Goal: Information Seeking & Learning: Learn about a topic

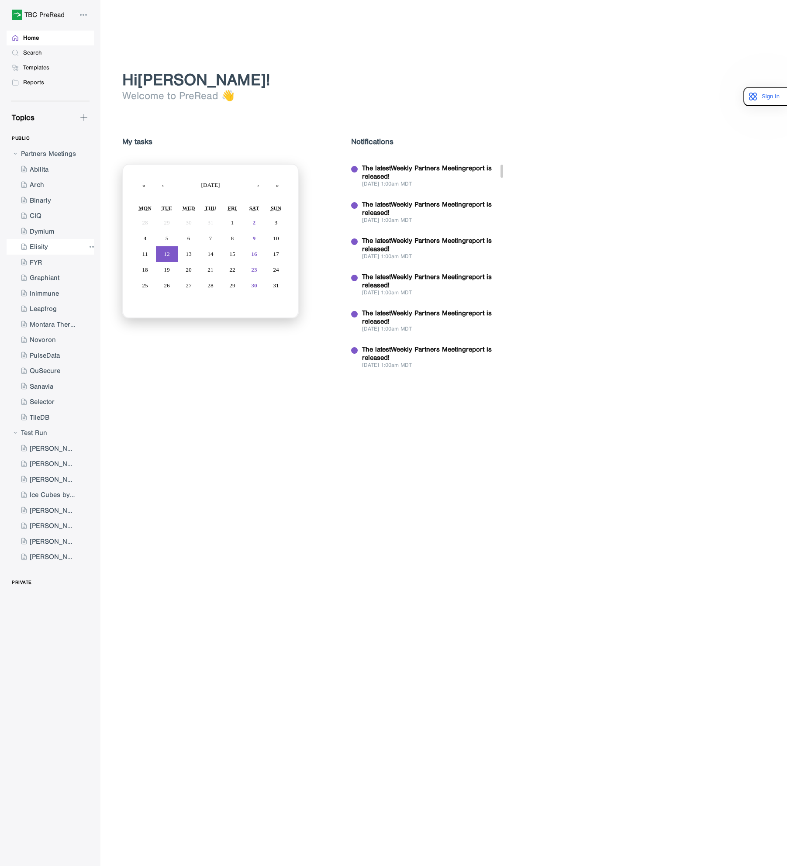
click at [41, 251] on div at bounding box center [46, 247] width 79 height 16
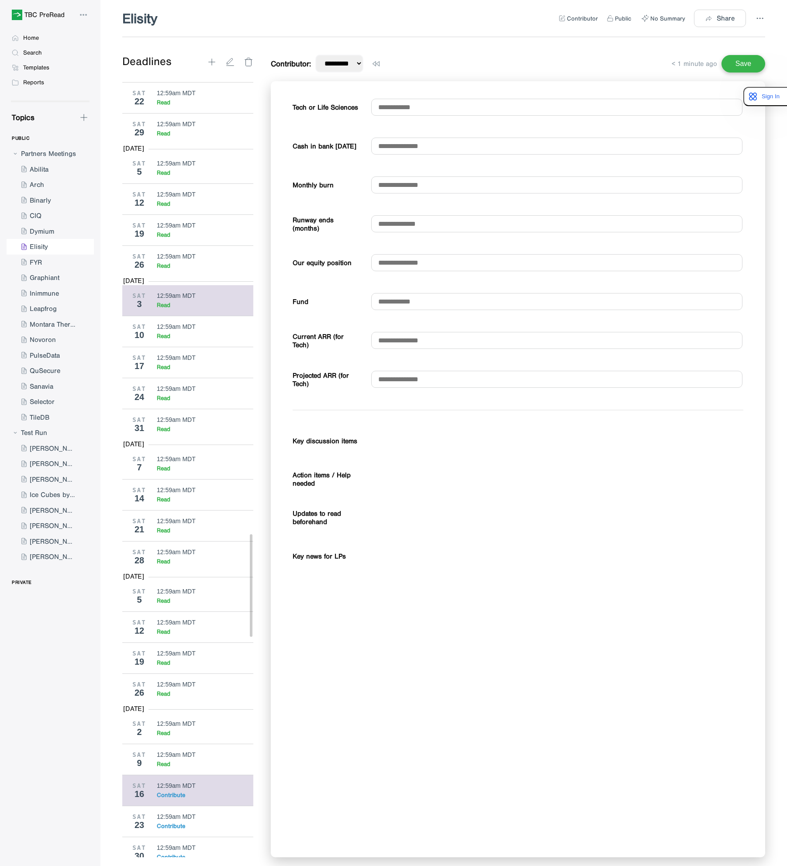
scroll to position [3463, 0]
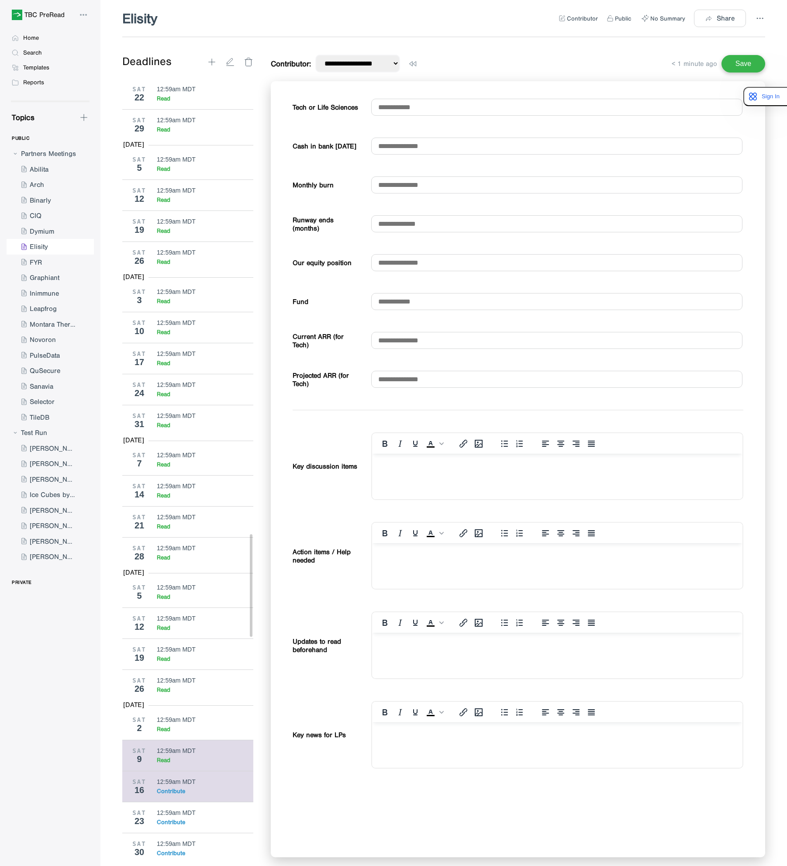
click at [179, 771] on div "SAT 9 12:59am MDT Read" at bounding box center [191, 755] width 138 height 31
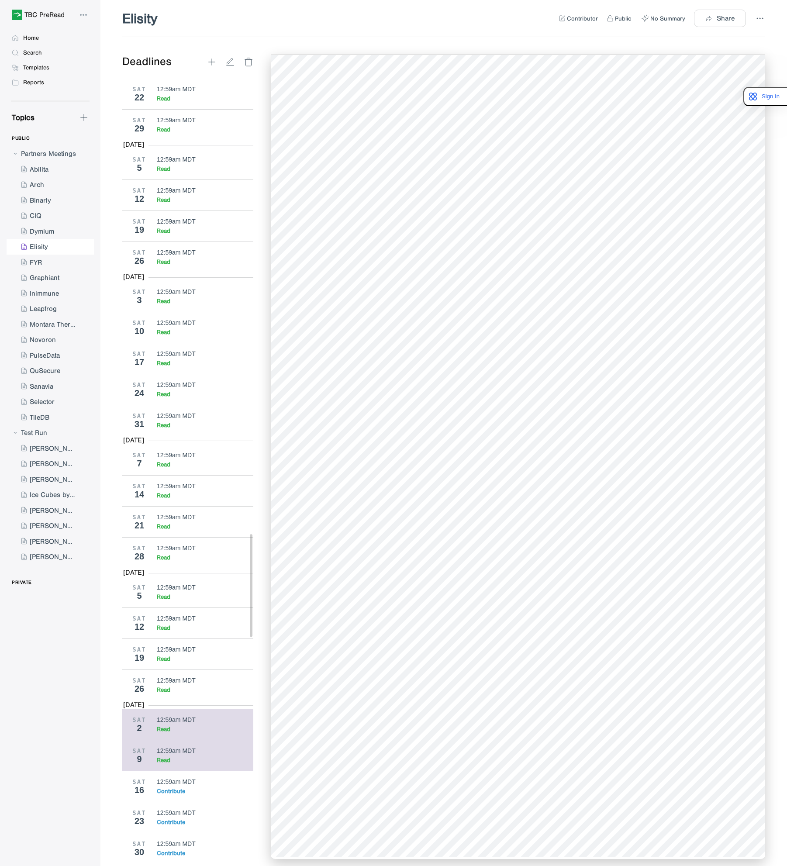
click at [180, 733] on div "Read" at bounding box center [205, 728] width 97 height 7
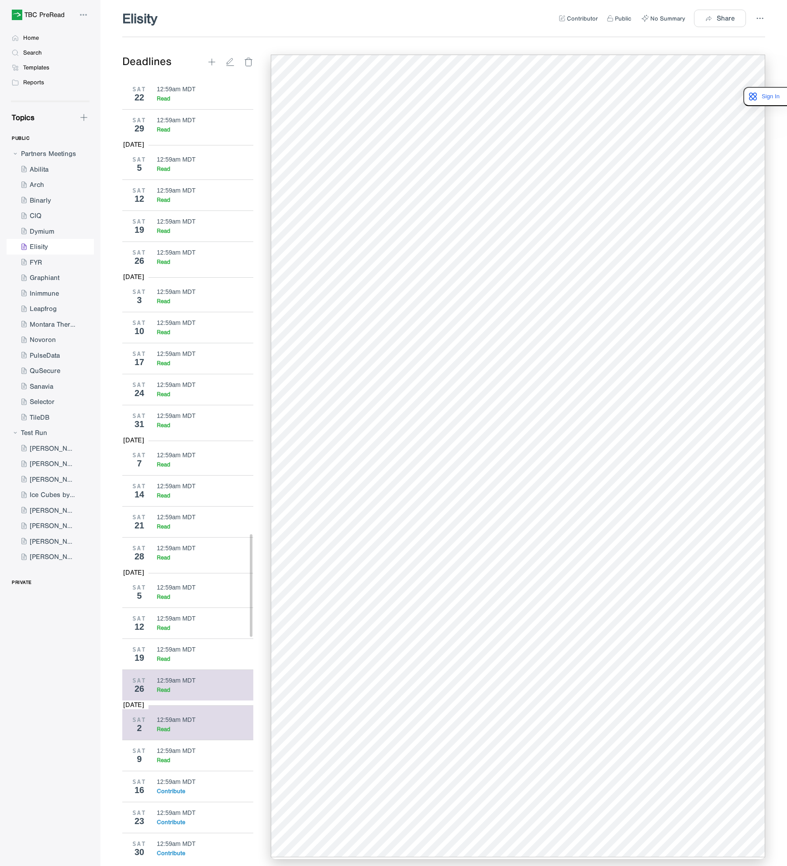
click at [188, 700] on div "SAT 26 12:59am MDT Read" at bounding box center [191, 684] width 138 height 31
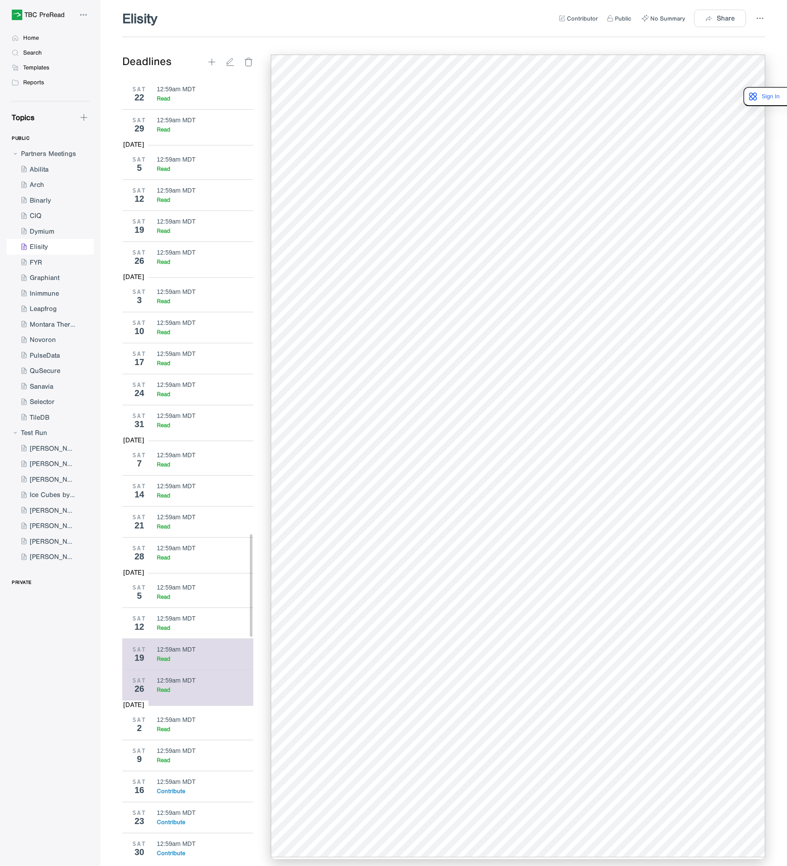
click at [189, 662] on div "Read" at bounding box center [205, 658] width 97 height 7
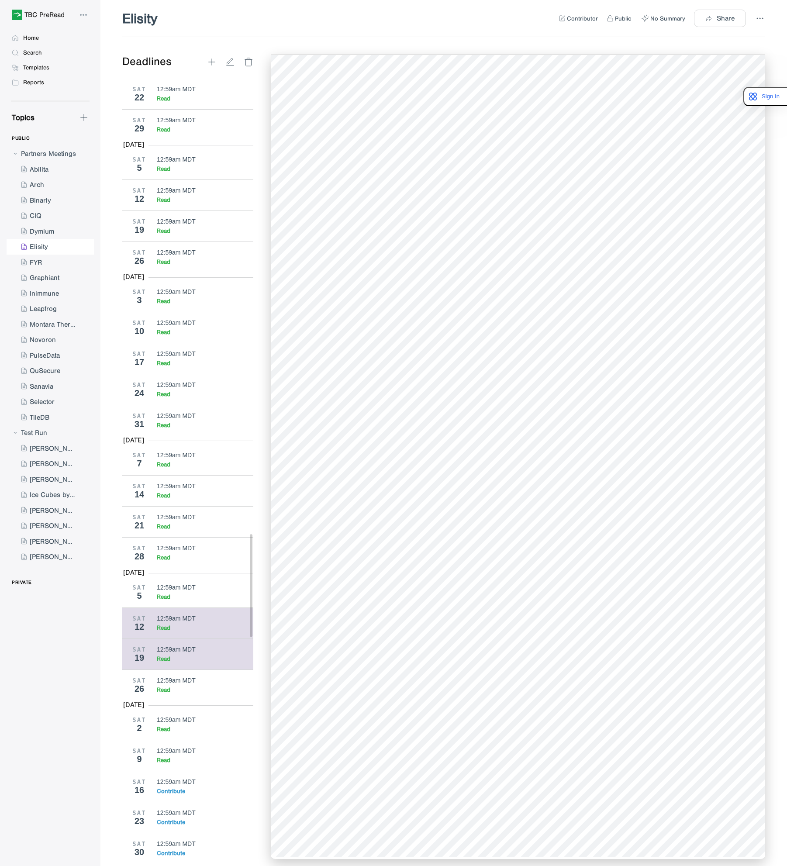
click at [190, 631] on div "Read" at bounding box center [205, 627] width 97 height 7
click at [170, 662] on div "Read" at bounding box center [164, 658] width 14 height 7
click at [191, 631] on div "Read" at bounding box center [205, 627] width 97 height 7
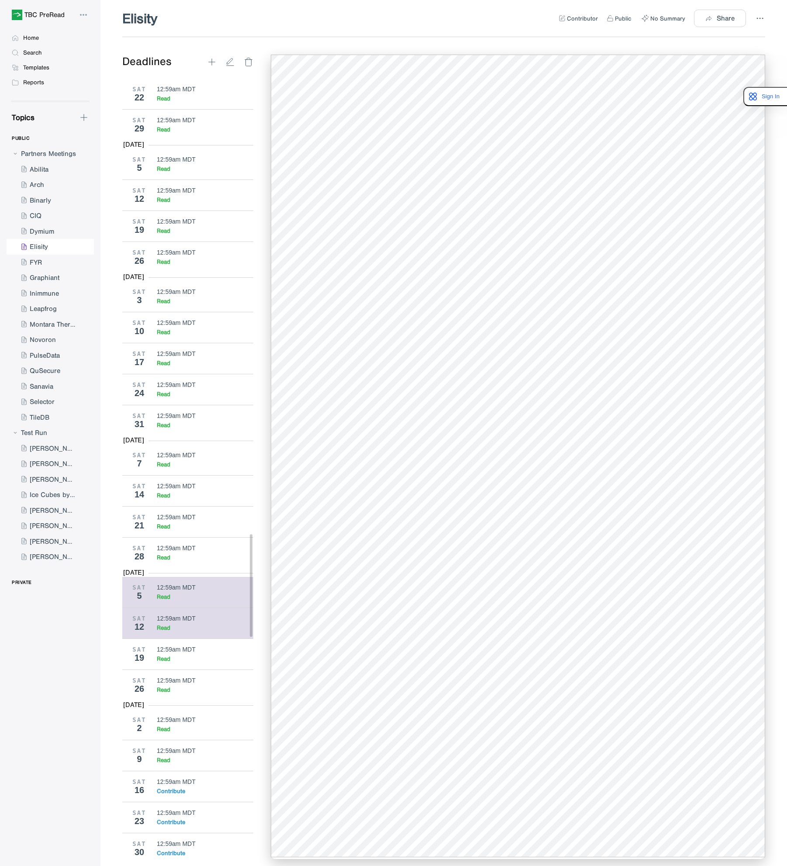
click at [175, 600] on div "Read" at bounding box center [205, 596] width 97 height 7
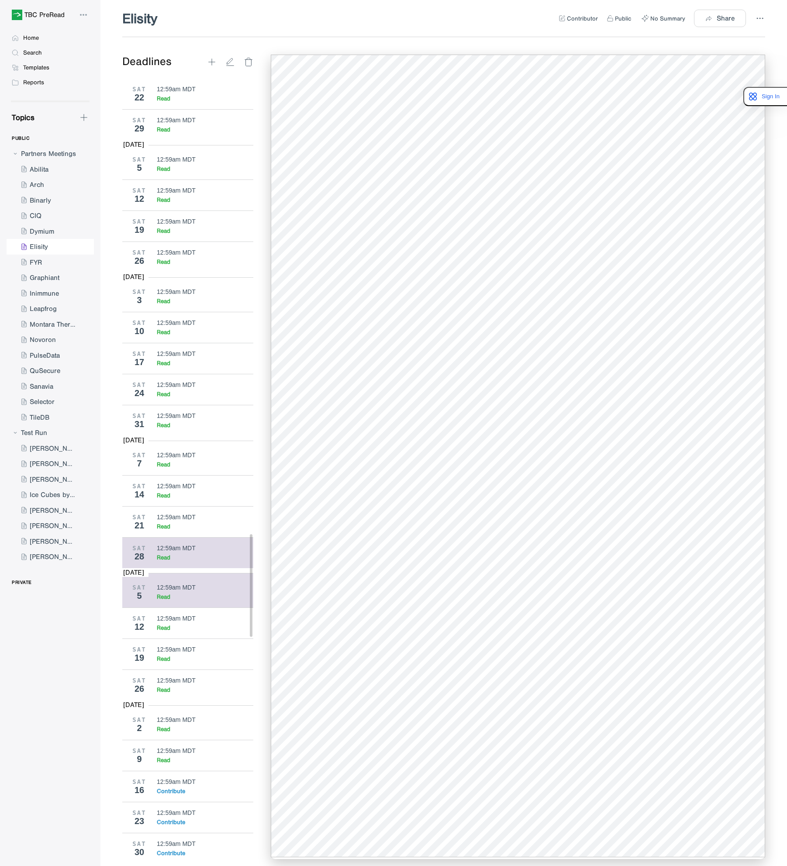
click at [185, 561] on div "Read" at bounding box center [205, 557] width 97 height 7
click at [185, 530] on div "12:59am MDT Read" at bounding box center [205, 521] width 97 height 17
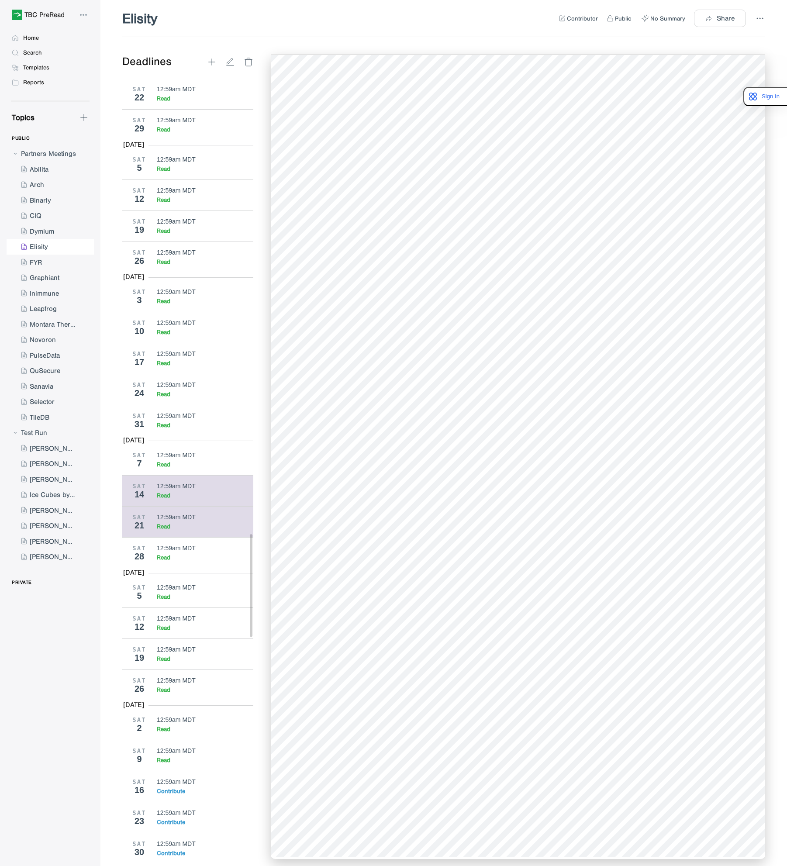
click at [189, 499] on div "Read" at bounding box center [205, 495] width 97 height 7
click at [185, 468] on div "Read" at bounding box center [205, 464] width 97 height 7
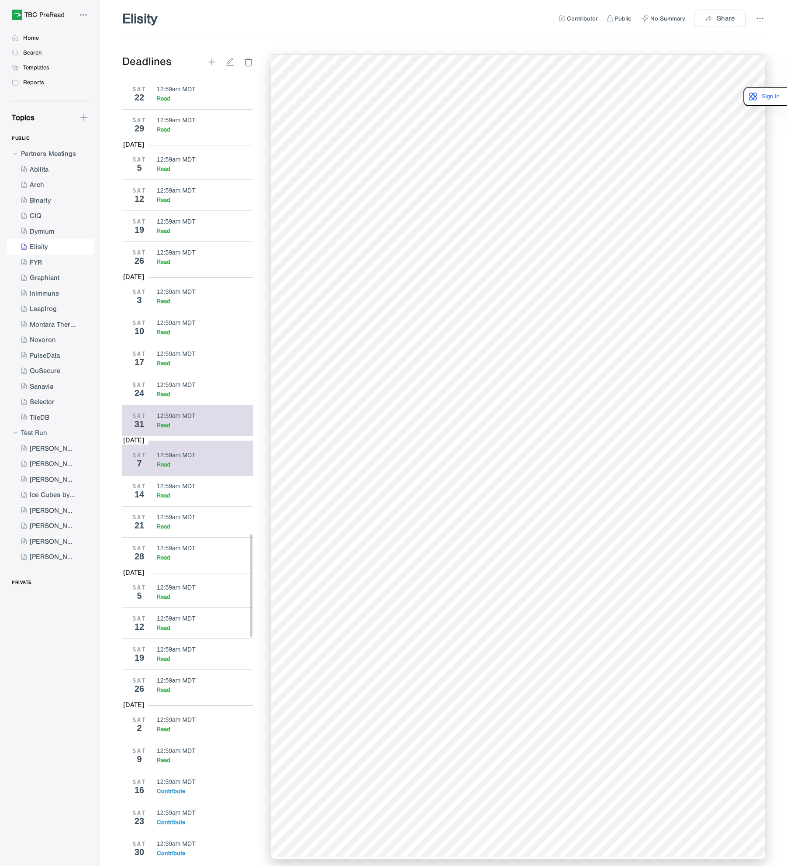
click at [183, 429] on div "Read" at bounding box center [205, 424] width 97 height 7
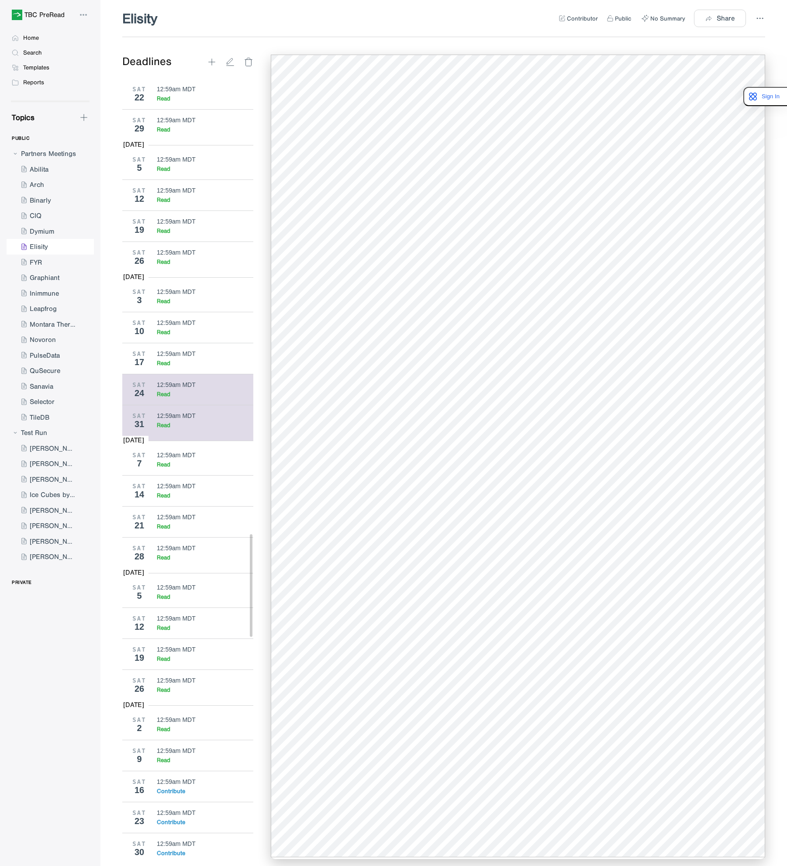
click at [183, 388] on div "12:59am MDT" at bounding box center [176, 384] width 39 height 7
click at [183, 367] on div "Read" at bounding box center [205, 362] width 97 height 7
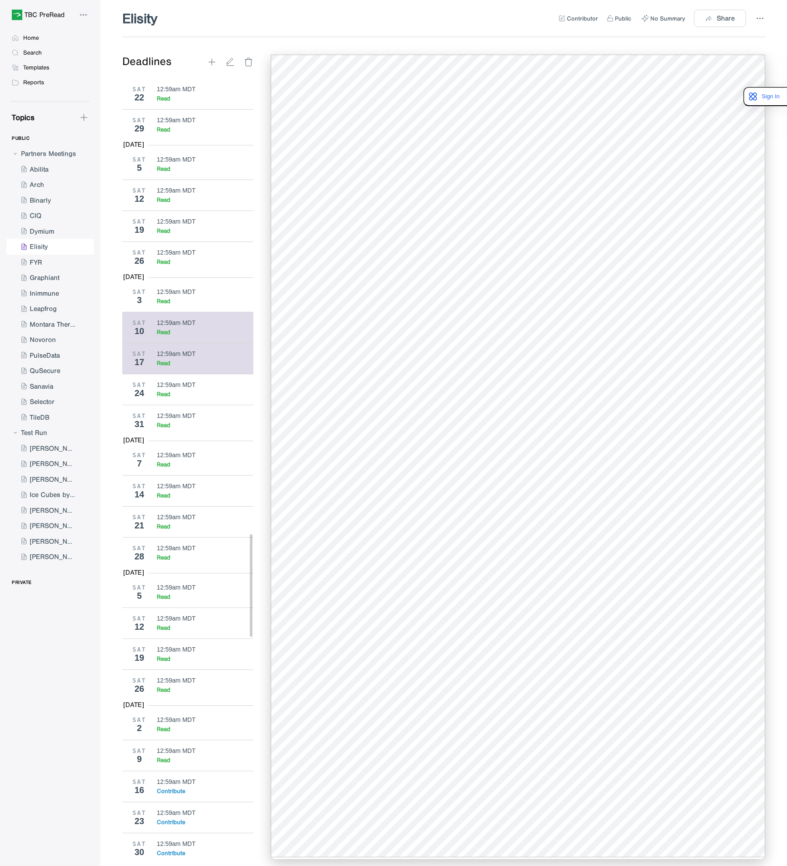
click at [177, 326] on div "12:59am MDT" at bounding box center [176, 322] width 39 height 7
click at [189, 305] on div "Read" at bounding box center [205, 300] width 97 height 7
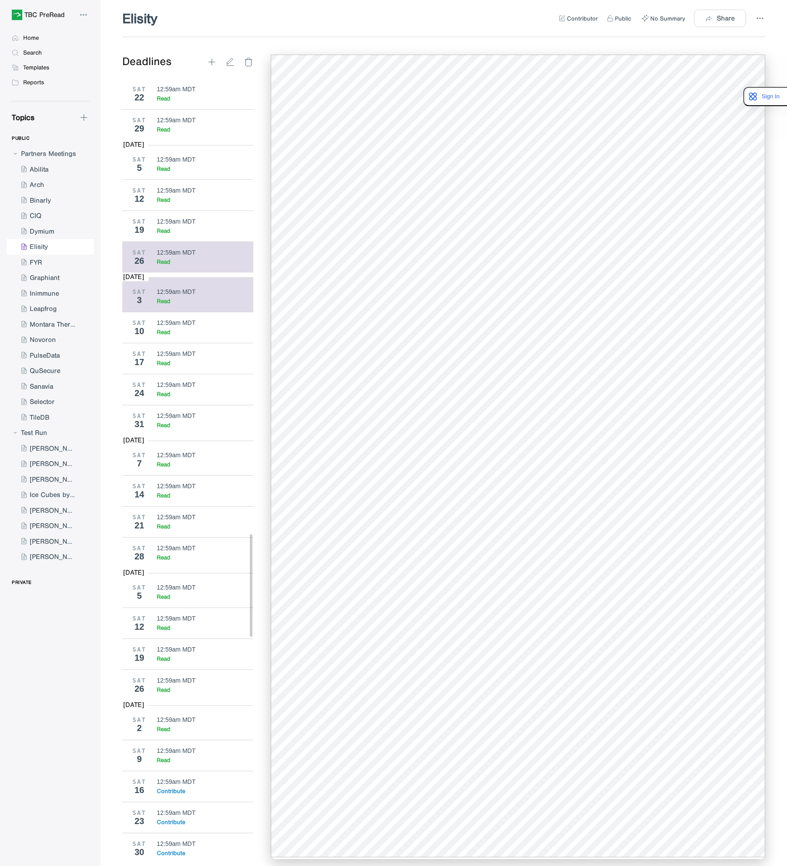
click at [193, 265] on div "Read" at bounding box center [205, 261] width 97 height 7
click at [184, 234] on div "Read" at bounding box center [205, 230] width 97 height 7
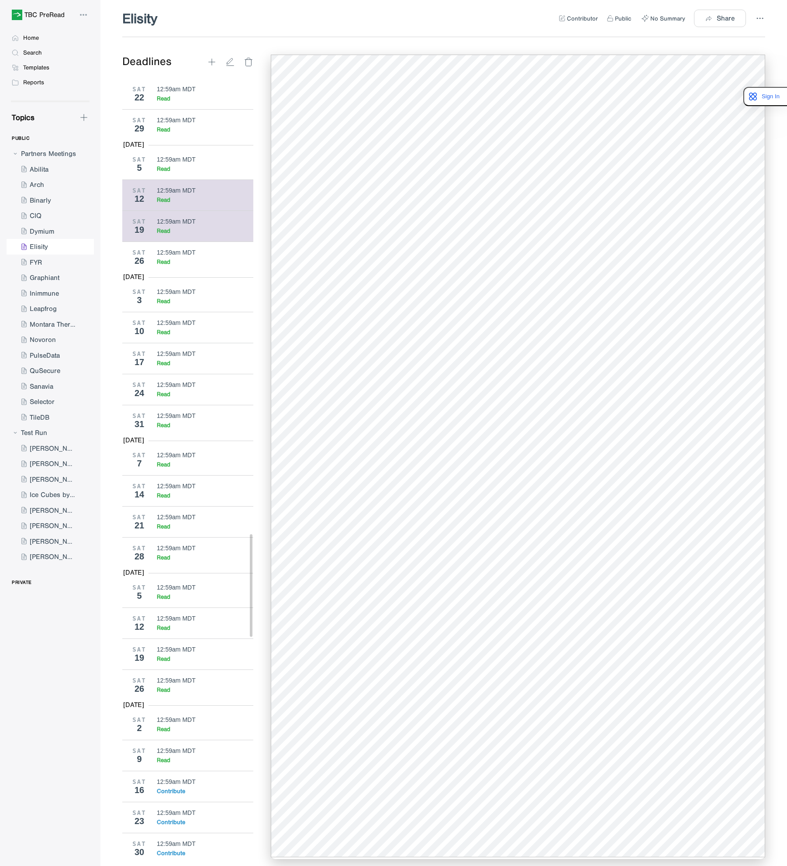
click at [197, 203] on div "Read" at bounding box center [205, 199] width 97 height 7
click at [189, 163] on div "12:59am MDT" at bounding box center [176, 159] width 39 height 7
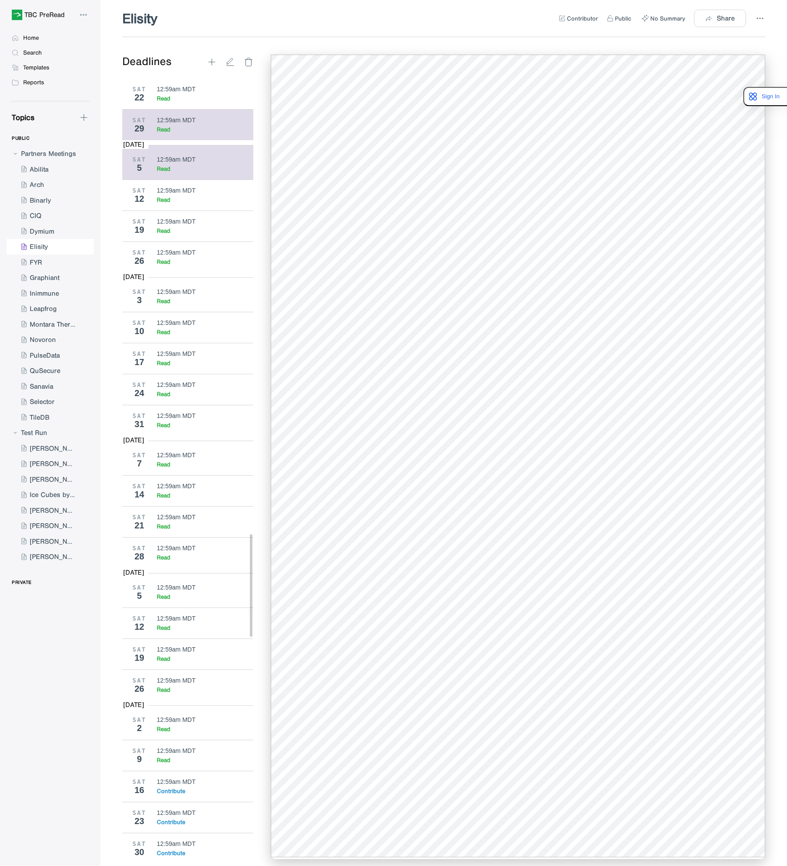
click at [180, 133] on div "Read" at bounding box center [205, 129] width 97 height 7
click at [153, 179] on div "SAT 5 12:59am MDT Read" at bounding box center [191, 164] width 138 height 31
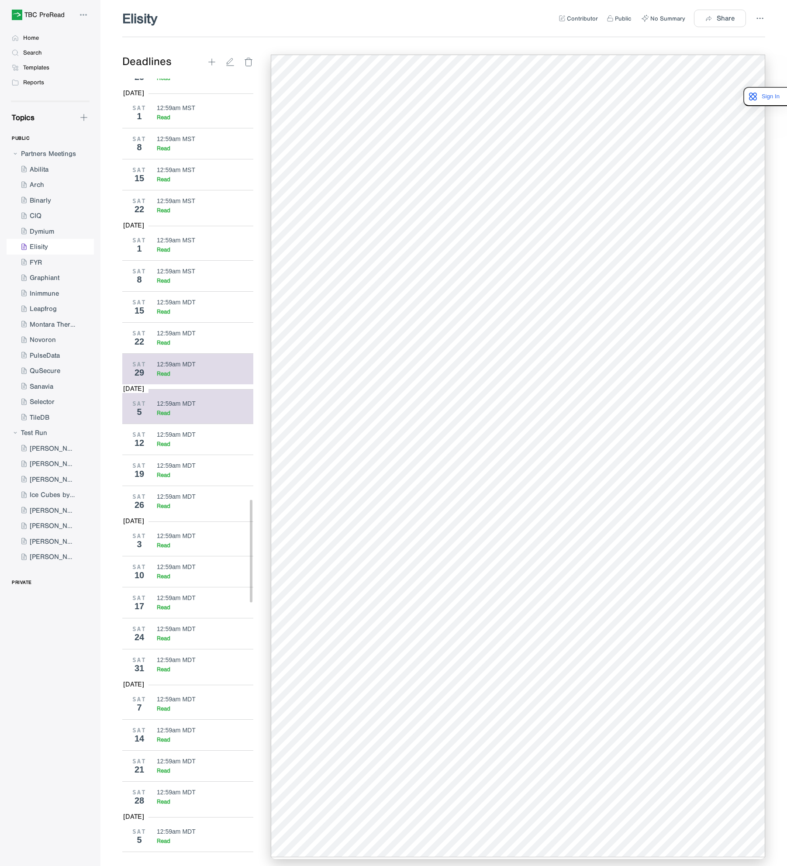
scroll to position [3201, 0]
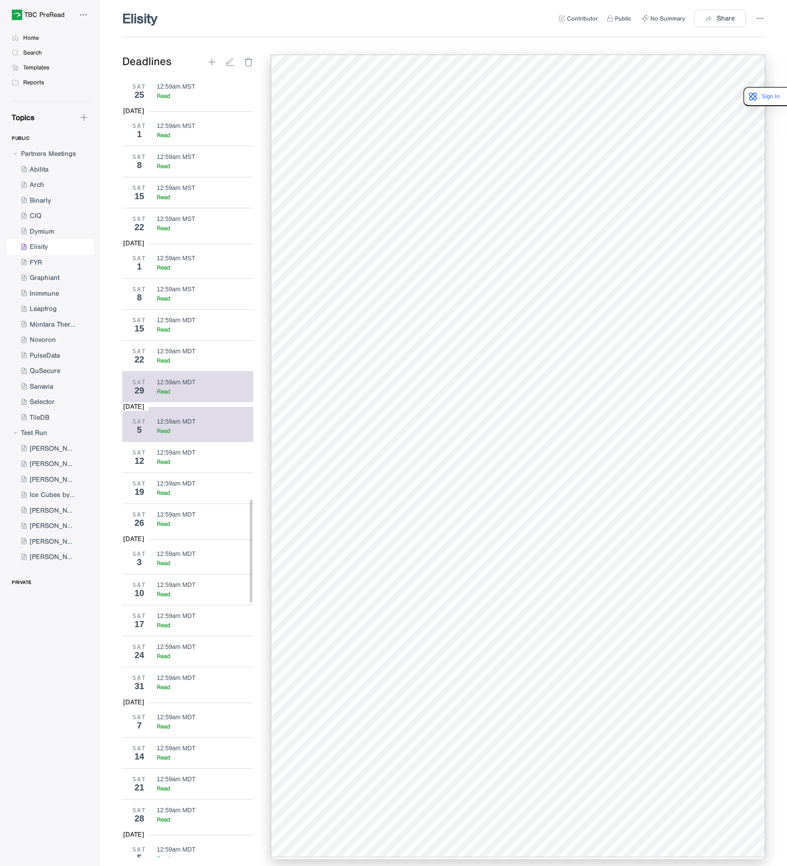
click at [163, 386] on div "12:59am MDT" at bounding box center [176, 382] width 39 height 7
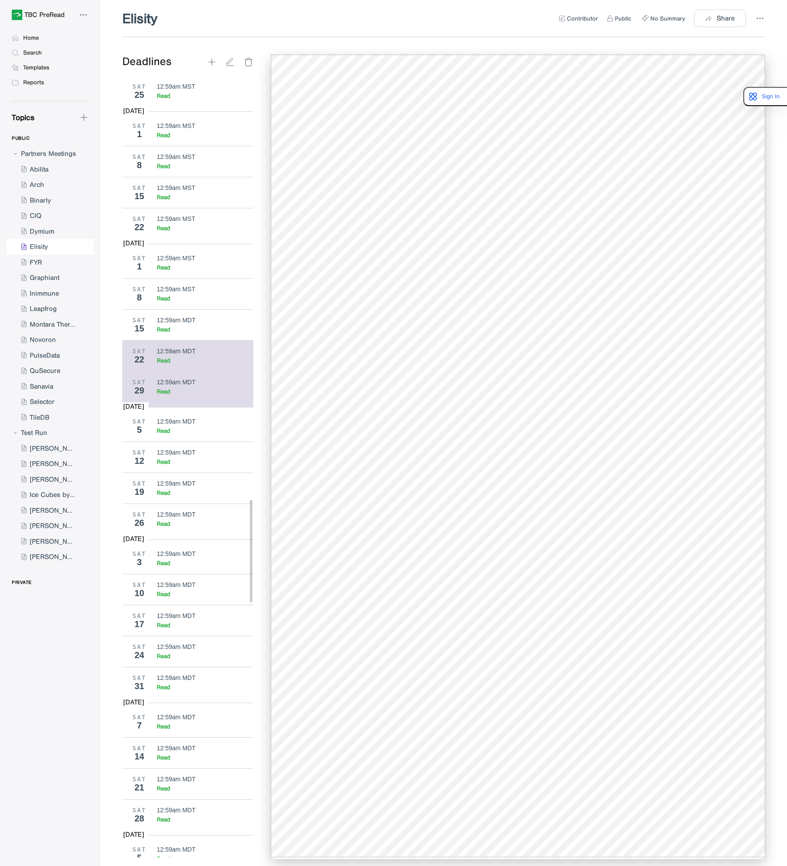
click at [200, 371] on div "SAT 22 12:59am MDT Read" at bounding box center [191, 355] width 138 height 31
click at [196, 324] on div "12:59am MDT" at bounding box center [205, 320] width 97 height 7
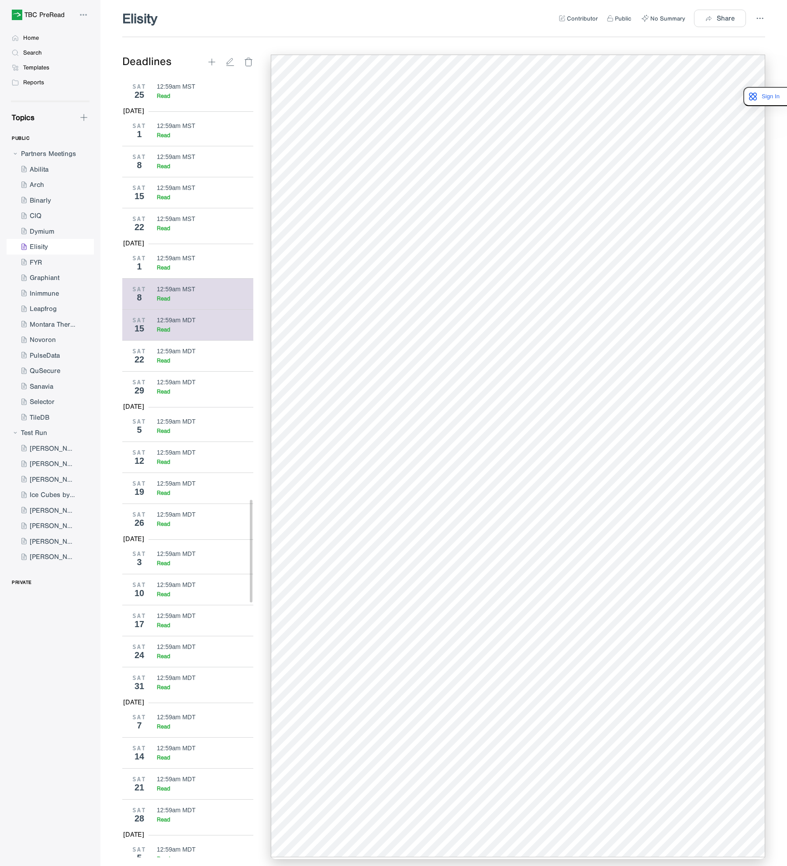
click at [191, 293] on div "12:59am MST" at bounding box center [176, 289] width 38 height 7
click at [192, 262] on div "12:59am MST" at bounding box center [176, 258] width 38 height 7
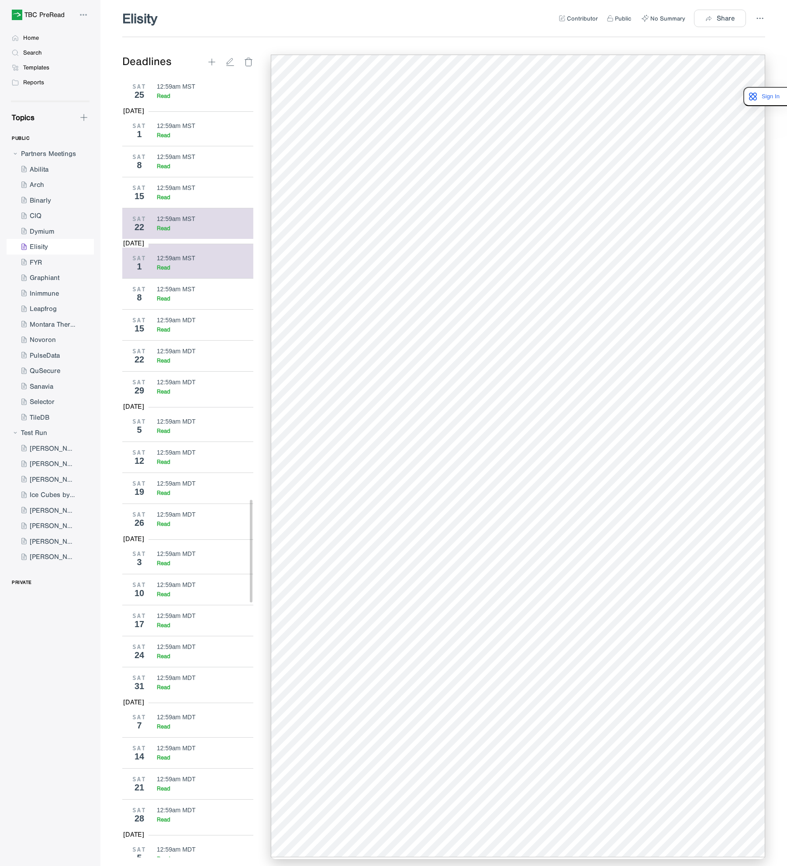
click at [186, 222] on div "12:59am MST" at bounding box center [176, 218] width 38 height 7
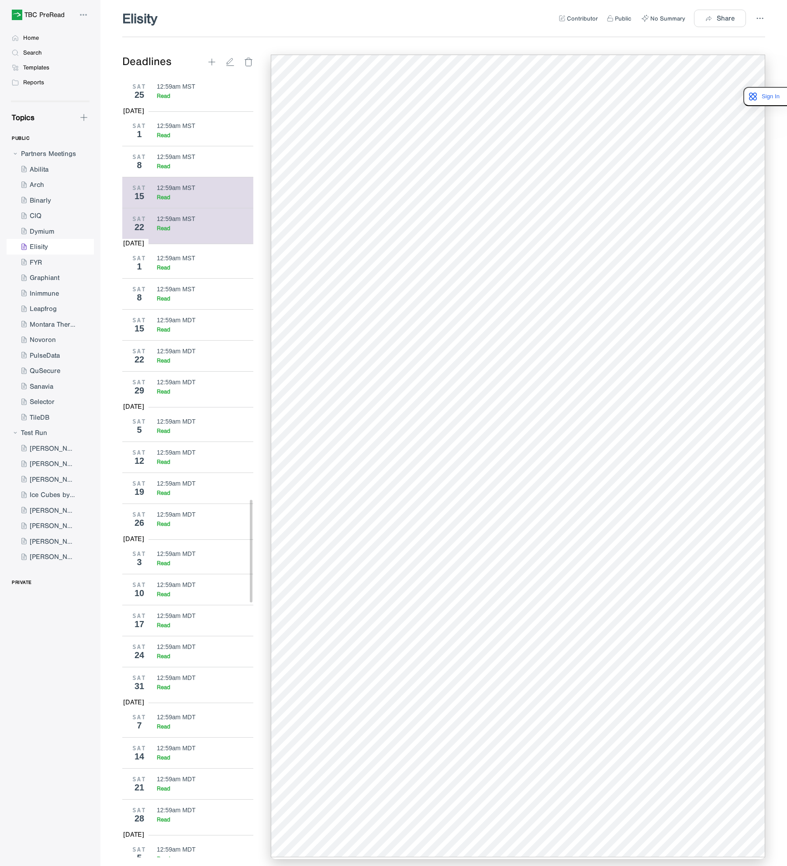
click at [183, 201] on div "Read" at bounding box center [205, 196] width 97 height 7
click at [186, 170] on div "Read" at bounding box center [205, 165] width 97 height 7
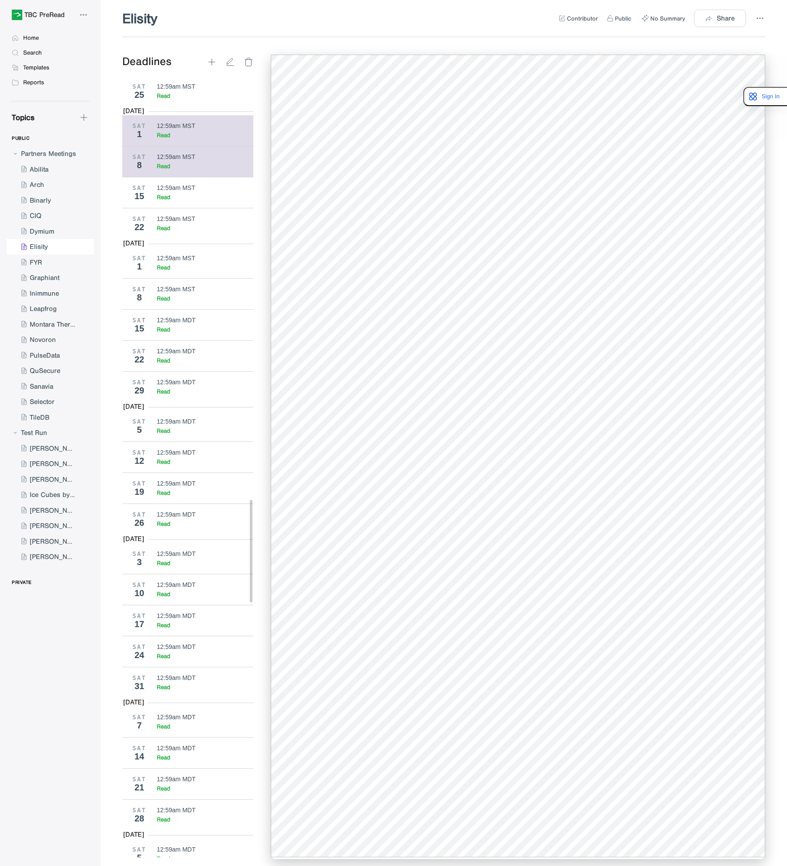
click at [210, 139] on div "Read" at bounding box center [205, 134] width 97 height 7
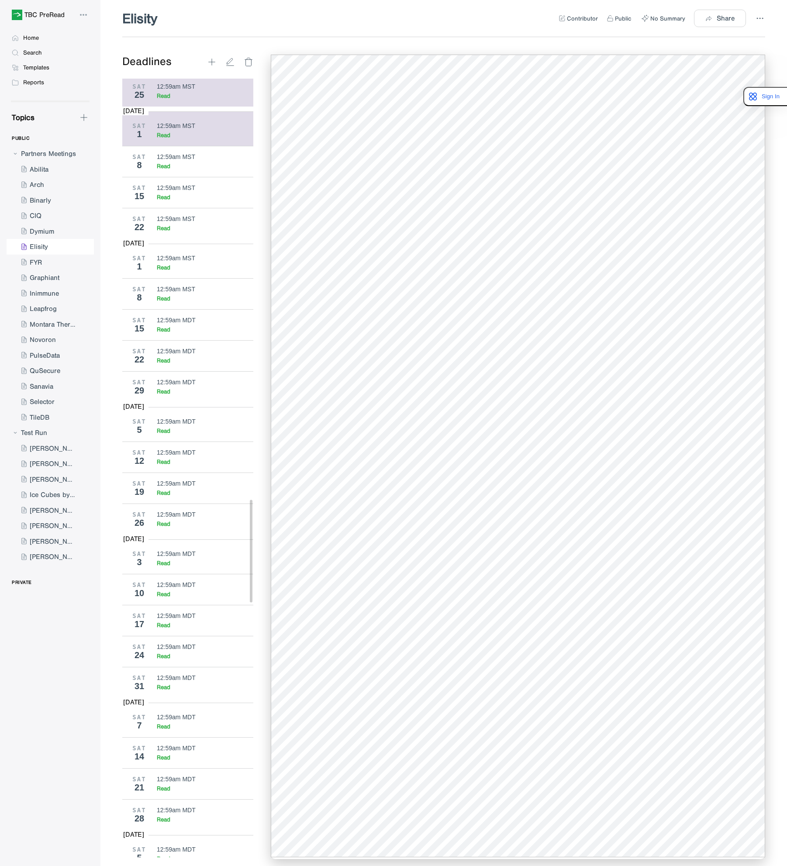
click at [184, 90] on div "12:59am MST" at bounding box center [176, 86] width 38 height 7
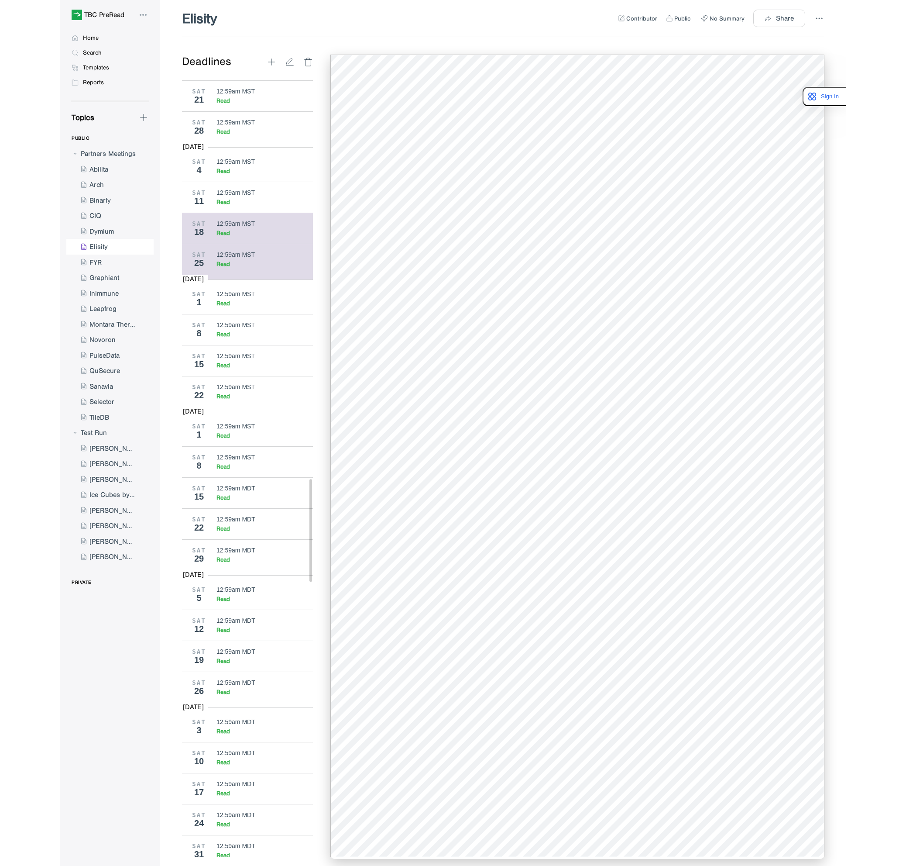
scroll to position [2983, 0]
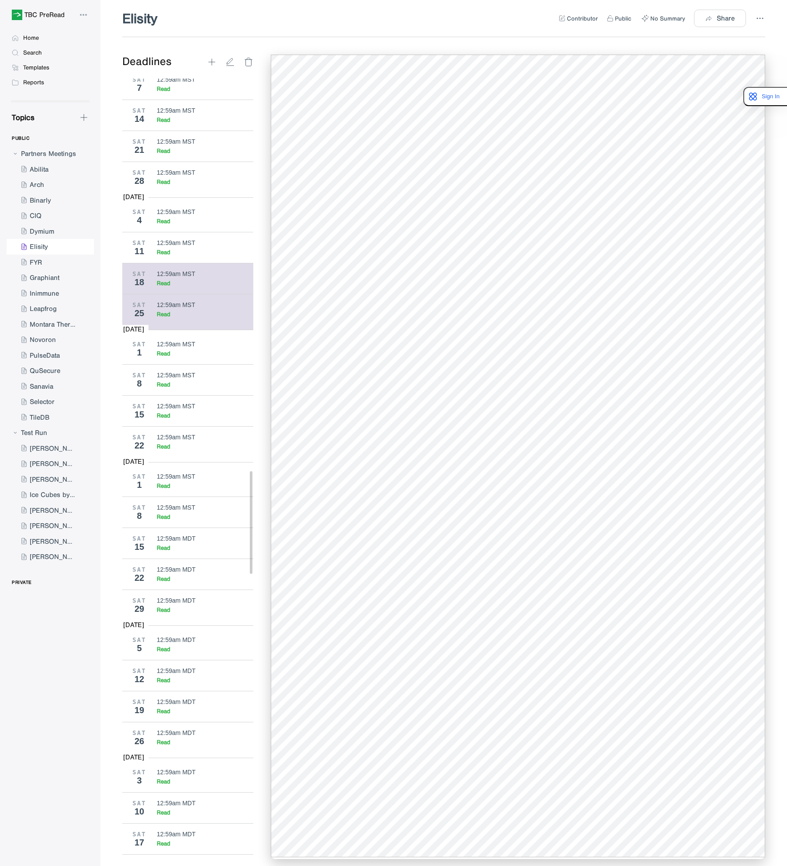
click at [168, 277] on div "12:59am MST" at bounding box center [176, 273] width 38 height 7
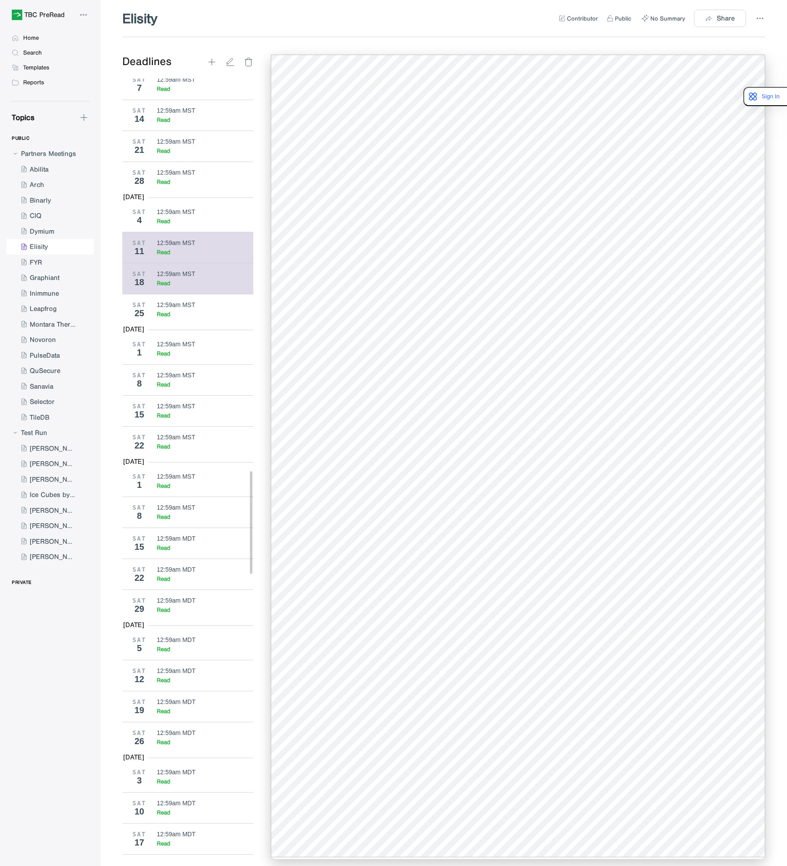
click at [166, 263] on div "SAT 11 12:59am MST Read" at bounding box center [191, 247] width 138 height 31
click at [181, 215] on div "12:59am MST" at bounding box center [176, 211] width 38 height 7
